Goal: Information Seeking & Learning: Learn about a topic

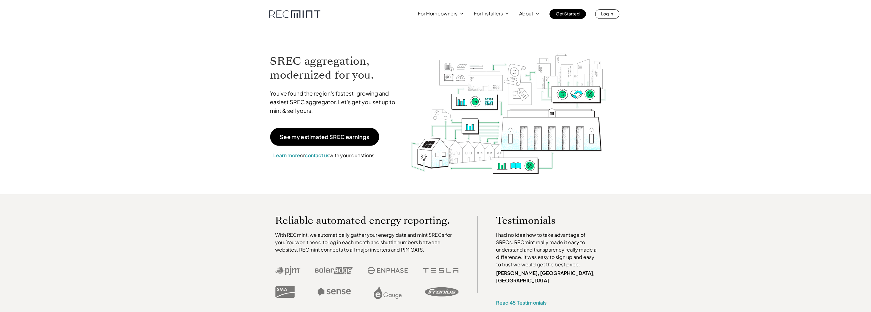
click at [289, 14] on link at bounding box center [294, 14] width 51 height 8
click at [518, 29] on p "Our team" at bounding box center [515, 29] width 21 height 6
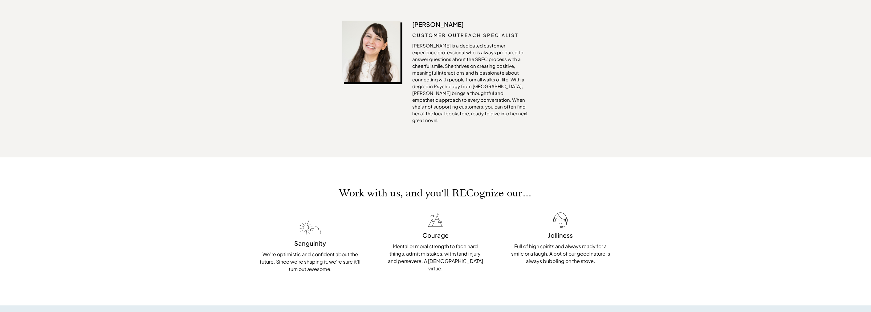
scroll to position [1454, 0]
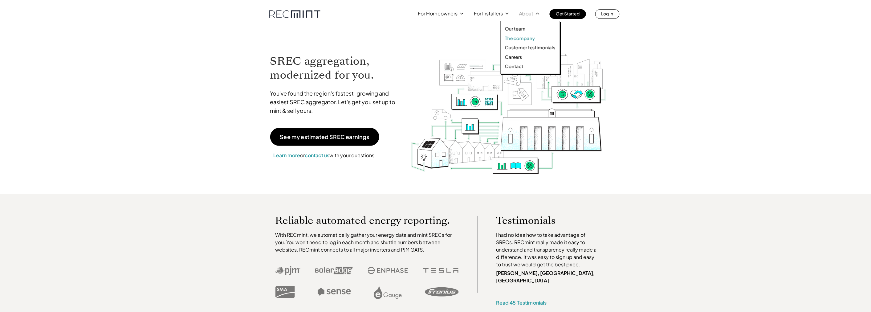
click at [517, 35] on p "The company" at bounding box center [520, 38] width 30 height 6
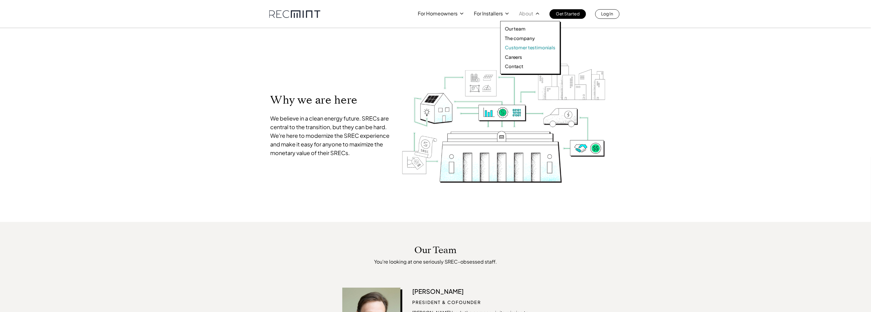
click at [528, 47] on p "Customer testimonials" at bounding box center [530, 47] width 51 height 6
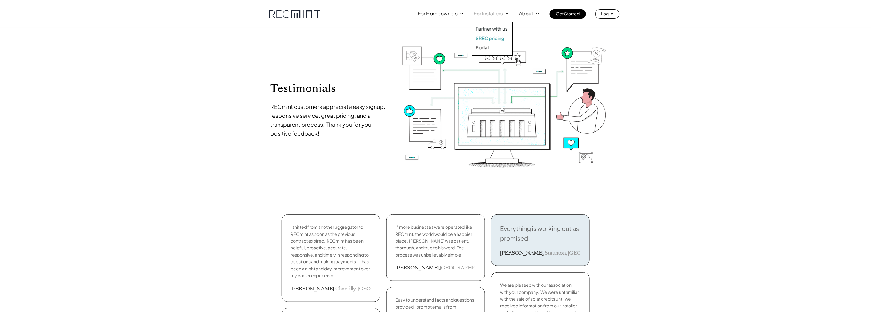
click at [486, 36] on p "SREC pricing" at bounding box center [490, 38] width 29 height 6
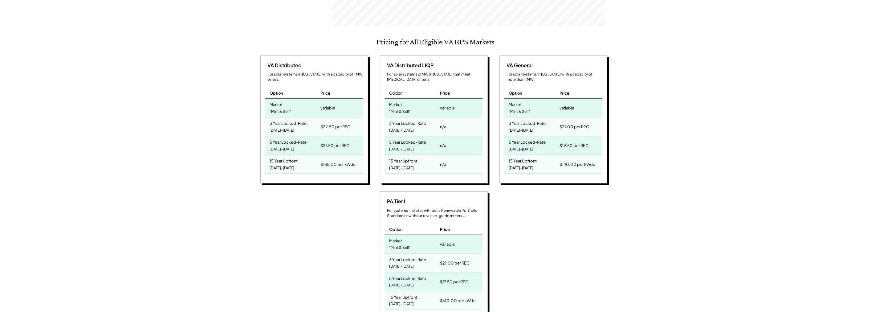
scroll to position [250, 0]
click at [437, 136] on div "5 Year Locked-Rate [DATE]-[DATE]" at bounding box center [412, 145] width 54 height 18
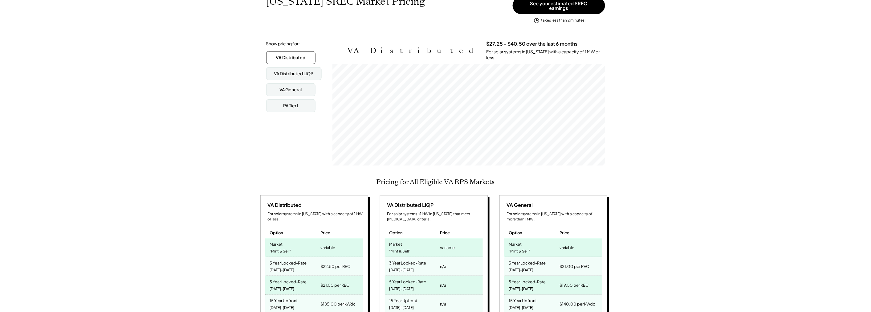
scroll to position [109, 0]
click at [302, 85] on div "VA General" at bounding box center [290, 90] width 49 height 13
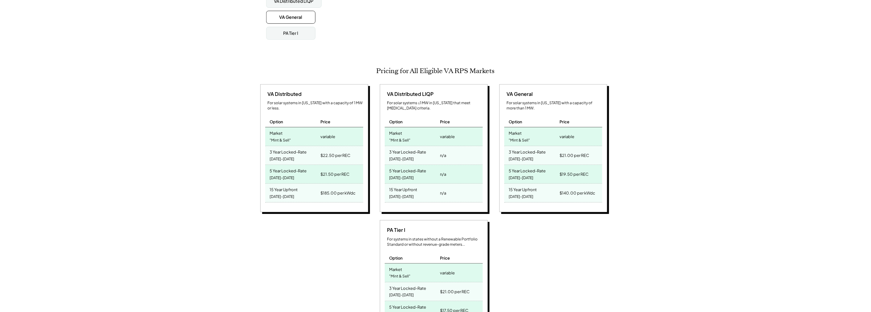
scroll to position [181, 0]
click at [289, 34] on div "PA Tier I" at bounding box center [290, 34] width 49 height 13
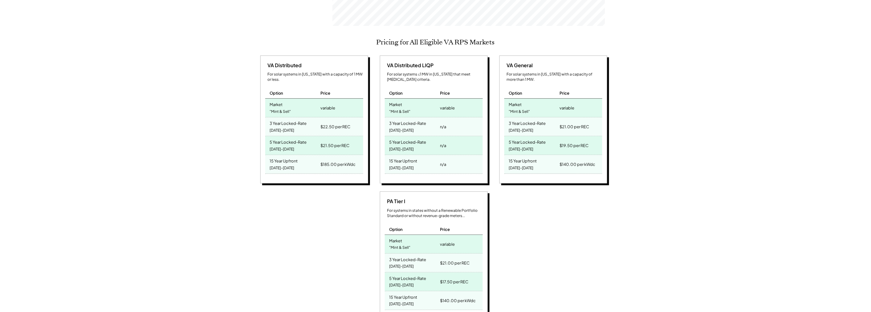
scroll to position [250, 0]
click at [427, 208] on div "For systems in states without a Renewable Portfolio Standard or without revenue…" at bounding box center [435, 212] width 96 height 10
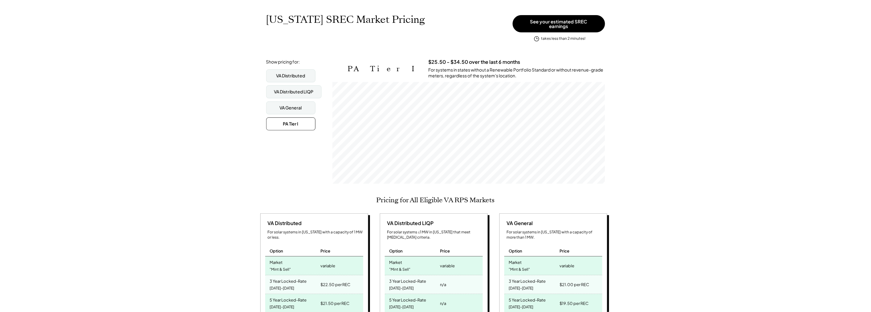
scroll to position [92, 0]
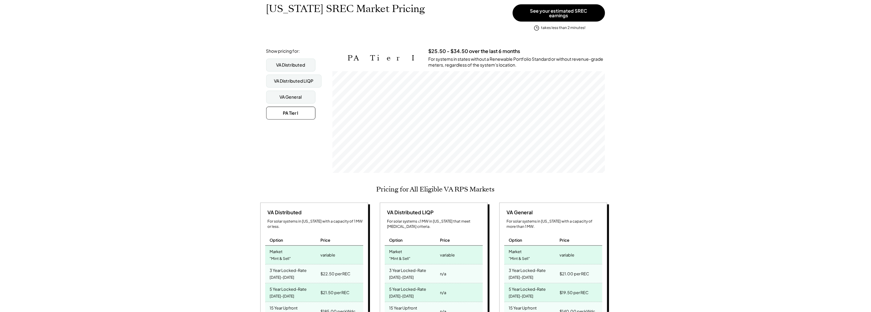
scroll to position [0, 0]
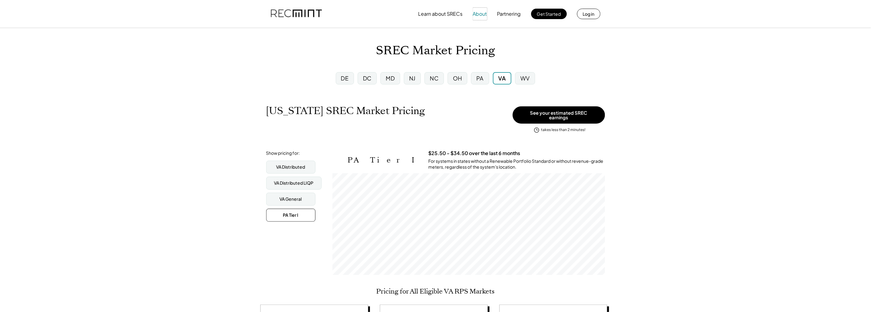
click at [473, 16] on button "About" at bounding box center [480, 14] width 14 height 12
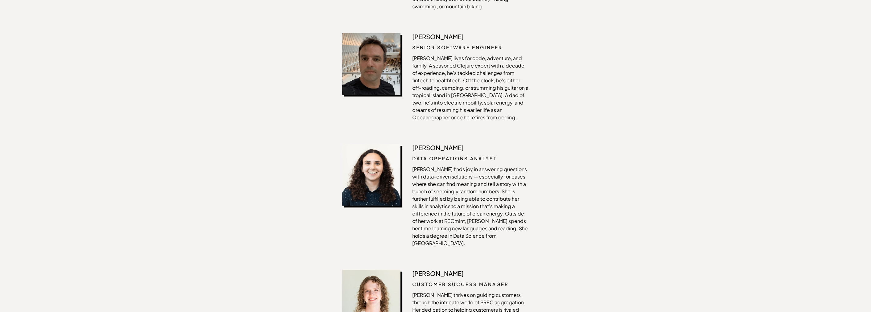
scroll to position [968, 0]
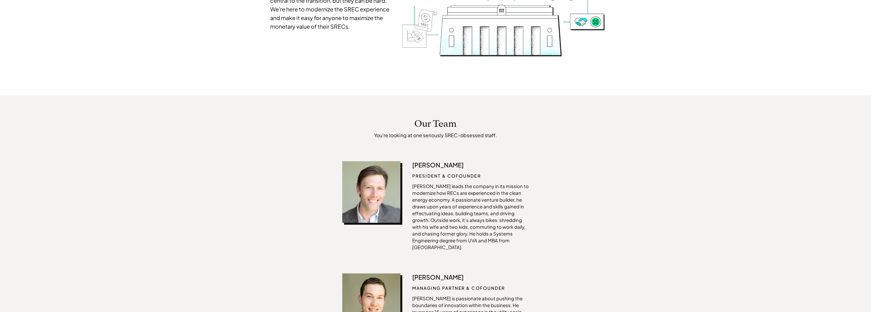
scroll to position [0, 0]
